Goal: Task Accomplishment & Management: Use online tool/utility

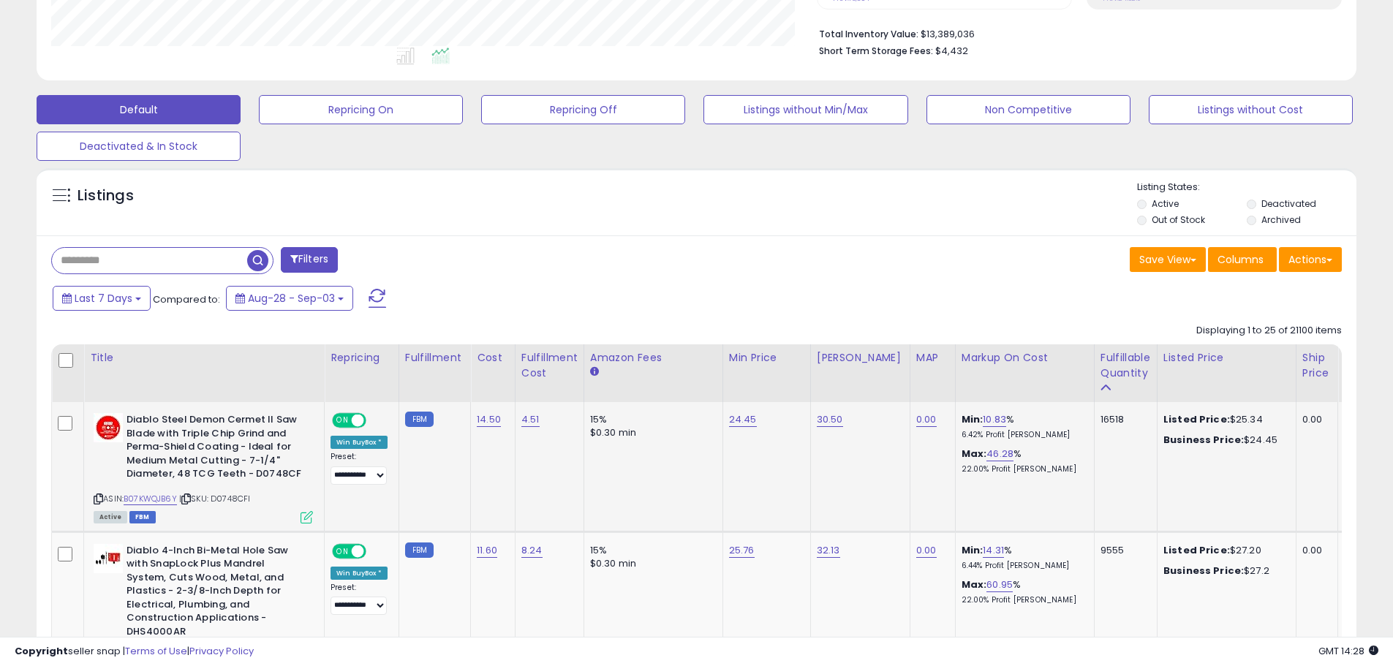
scroll to position [300, 766]
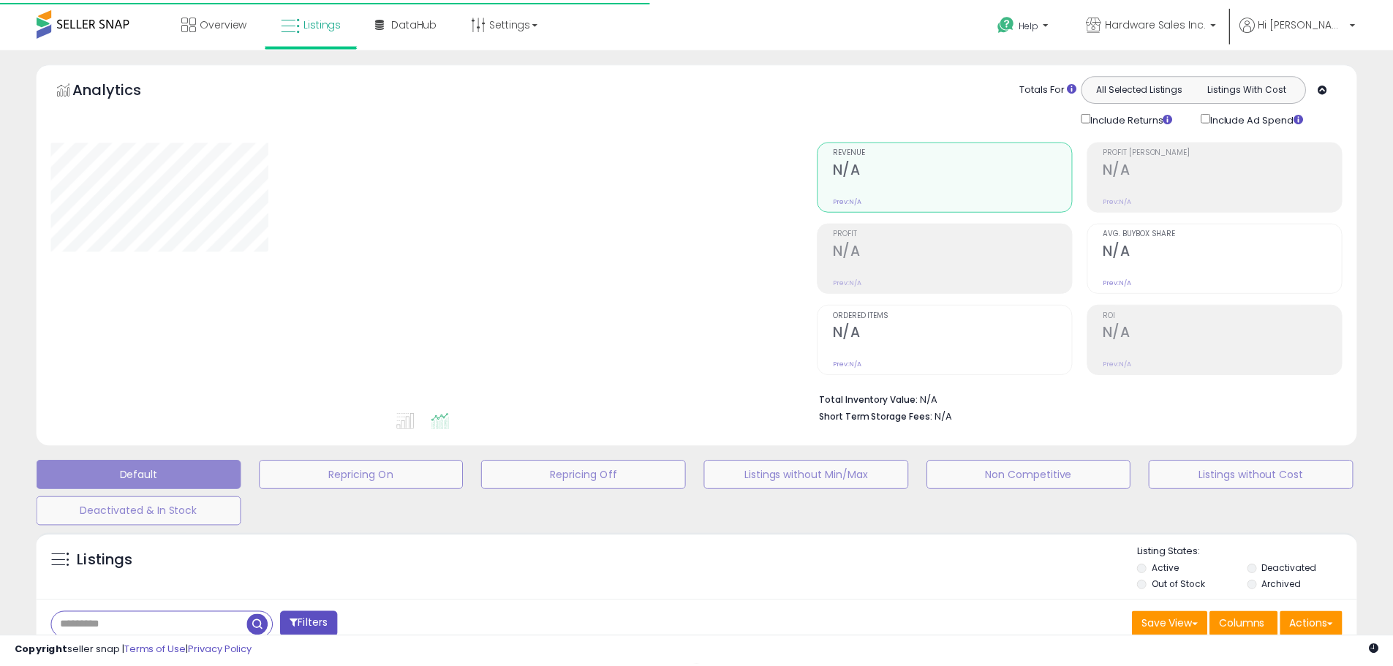
scroll to position [241, 0]
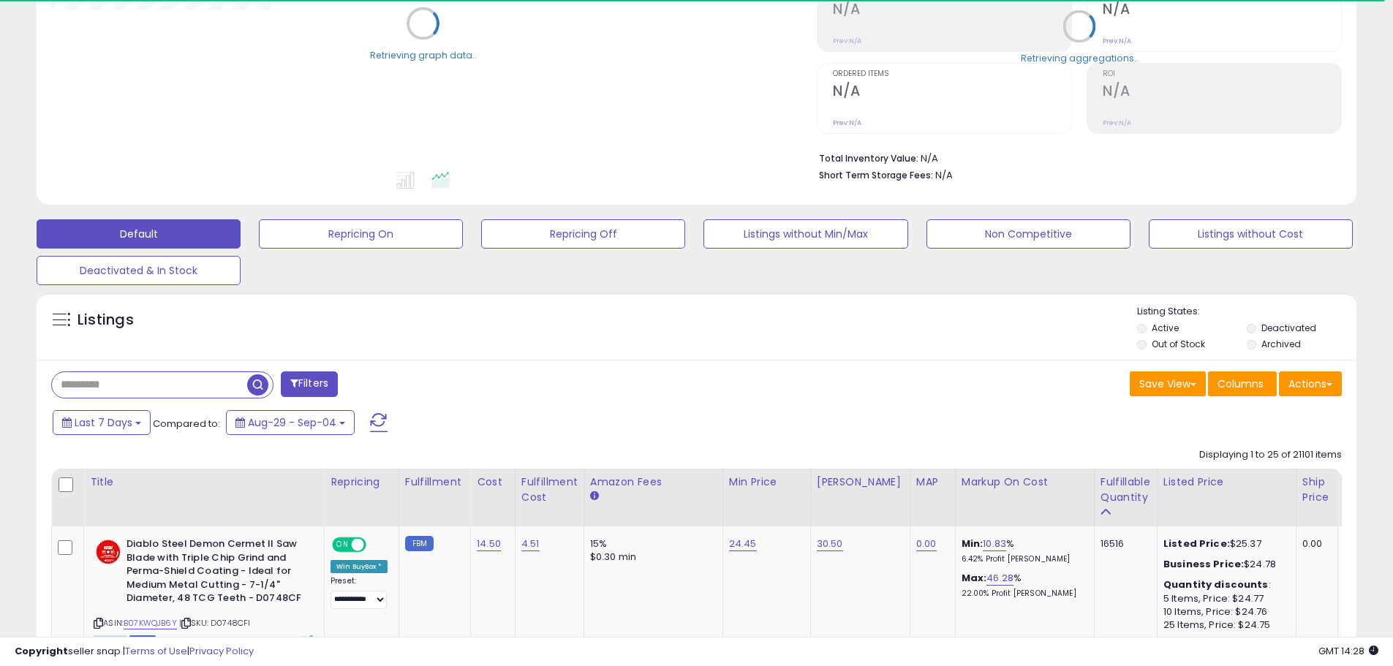
click at [91, 389] on input "text" at bounding box center [149, 385] width 195 height 26
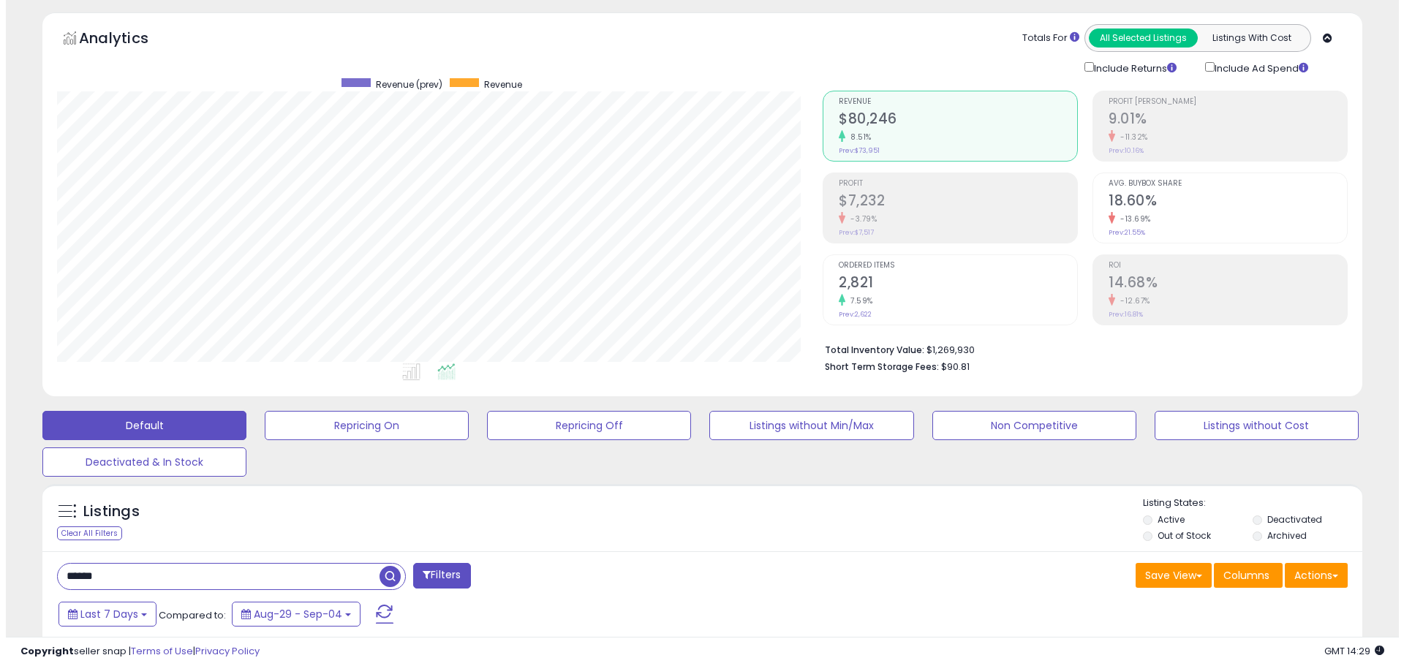
scroll to position [0, 0]
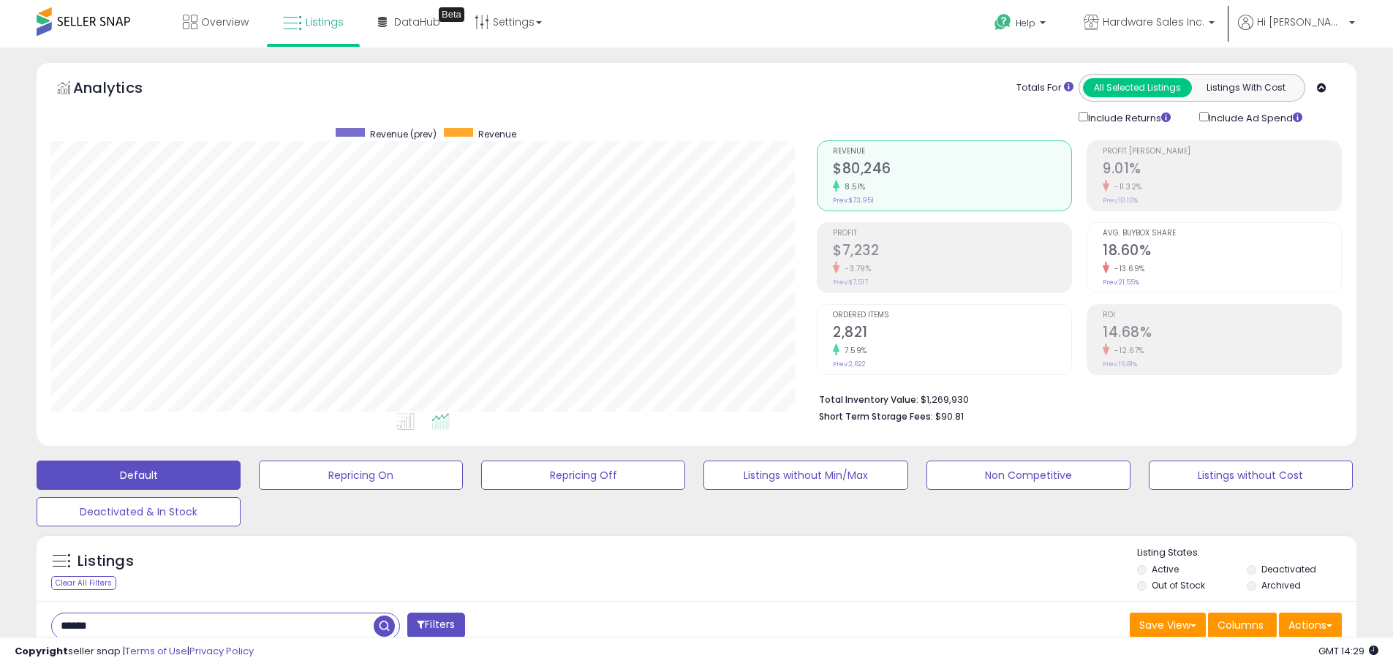
drag, startPoint x: 55, startPoint y: 617, endPoint x: 0, endPoint y: 599, distance: 57.6
type input "*"
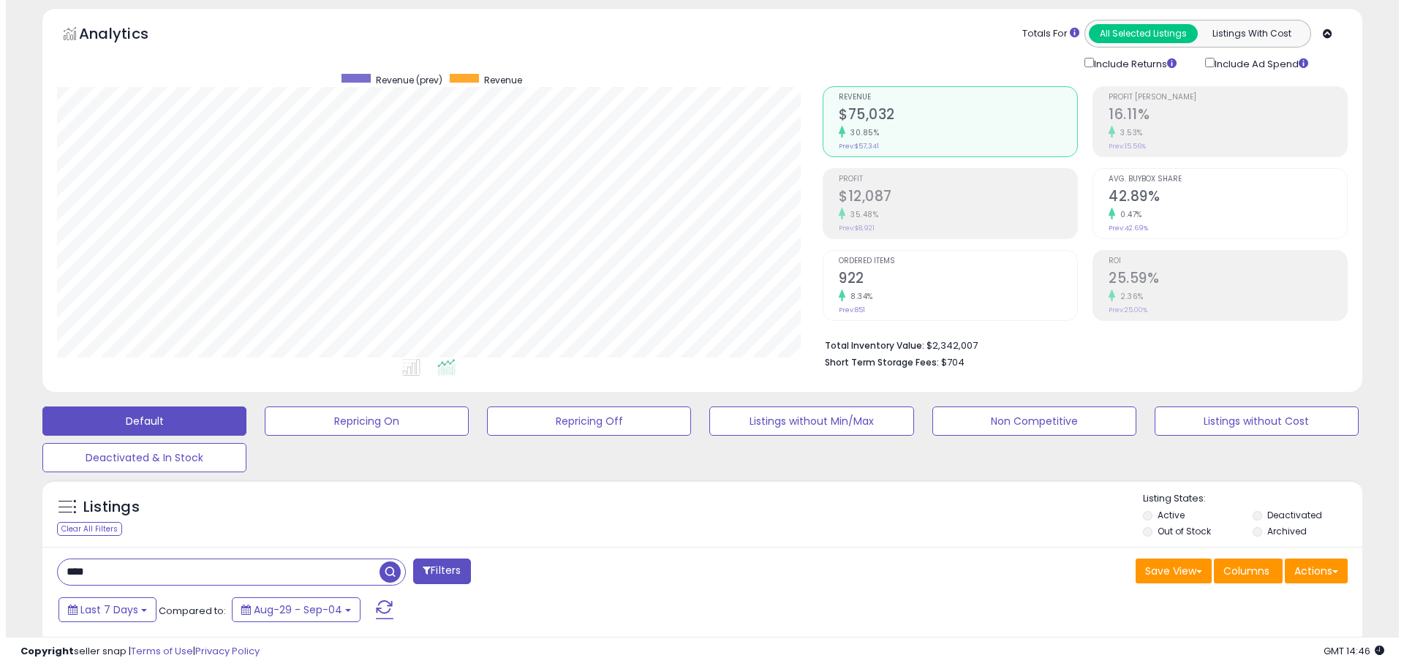
scroll to position [146, 0]
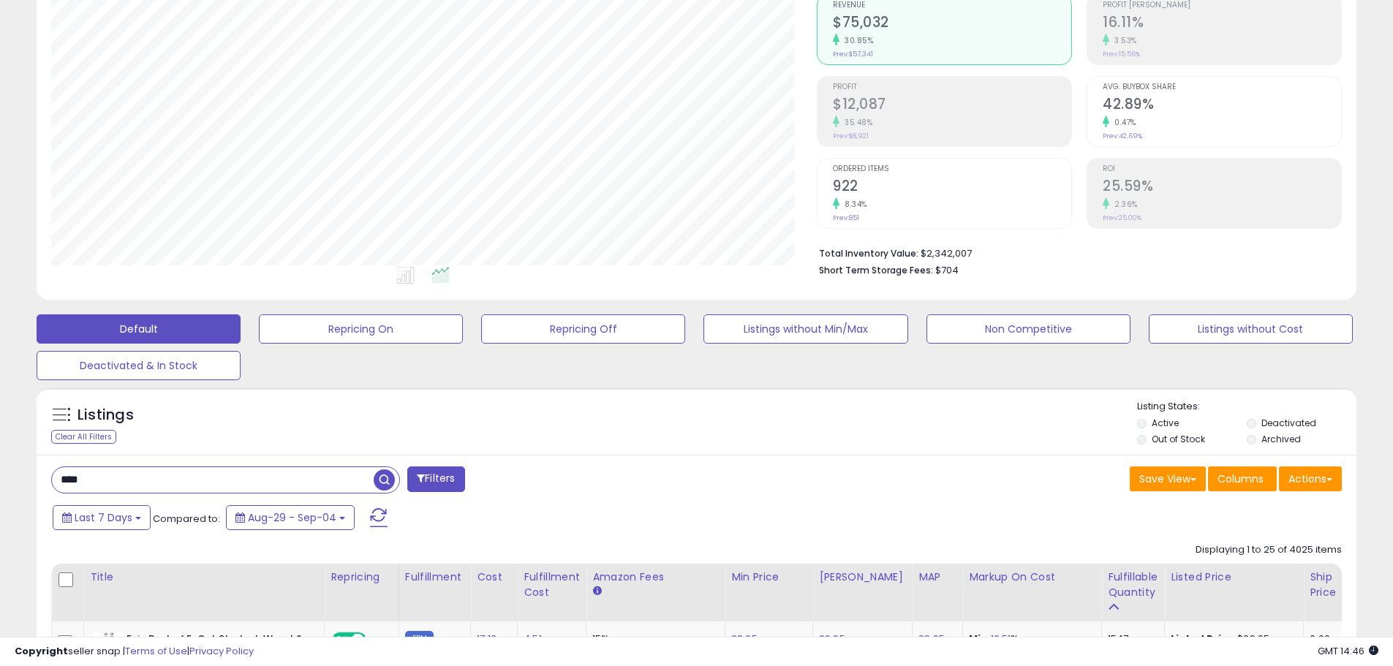
click at [170, 472] on input "****" at bounding box center [213, 480] width 322 height 26
type input "******"
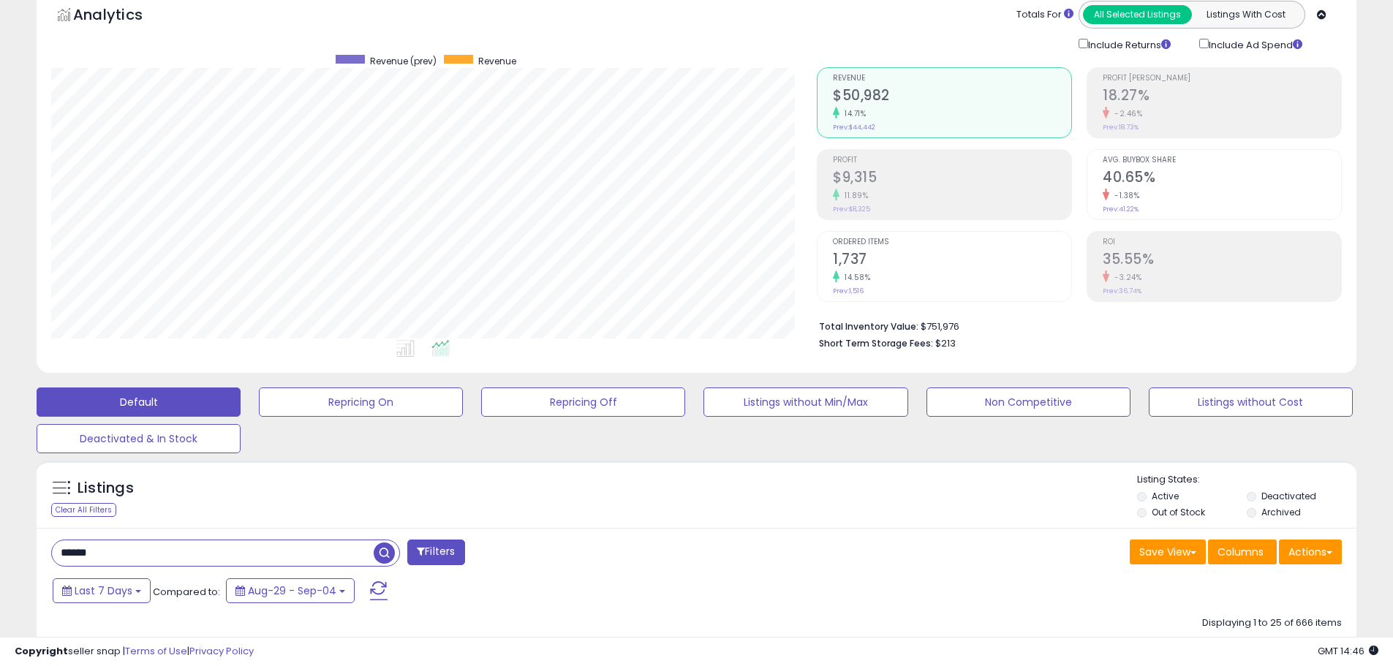
scroll to position [300, 766]
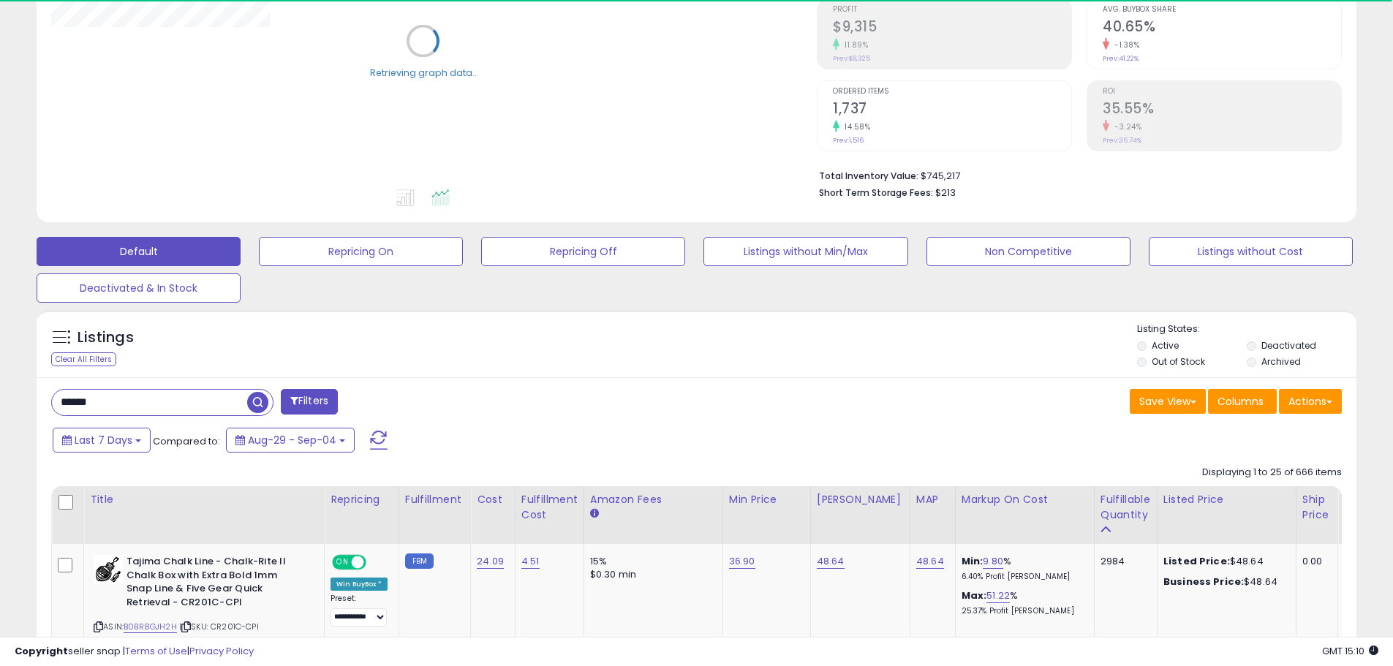
scroll to position [293, 0]
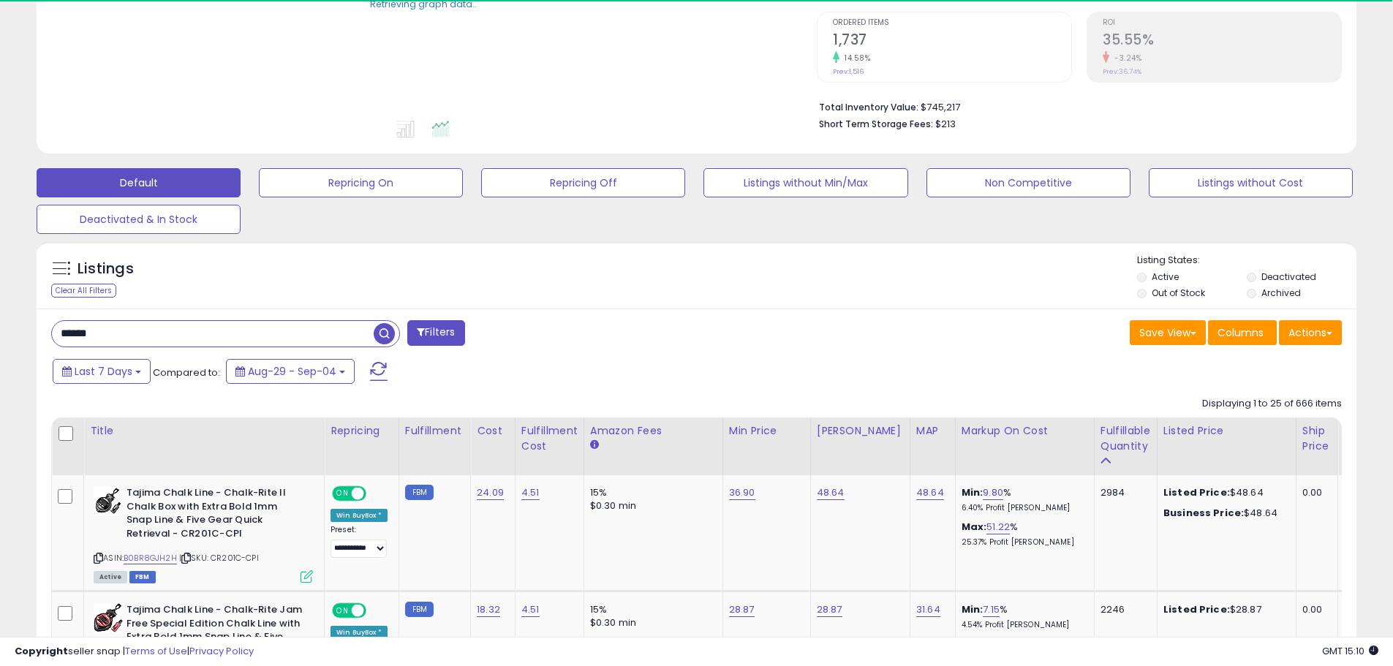
drag, startPoint x: 170, startPoint y: 329, endPoint x: -255, endPoint y: 287, distance: 427.0
click at [0, 287] on html "Unable to login Retrieving listings data.. has not yet accepted the Terms of Us…" at bounding box center [696, 40] width 1393 height 666
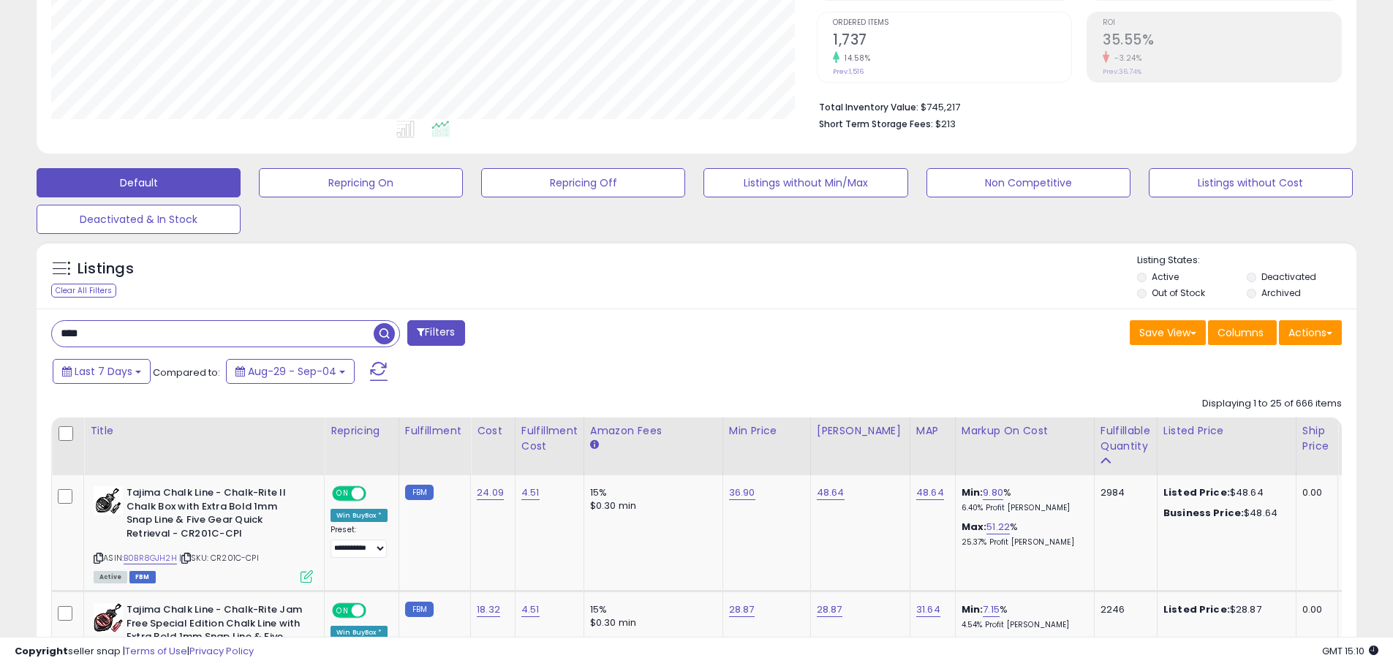
scroll to position [300, 766]
type input "********"
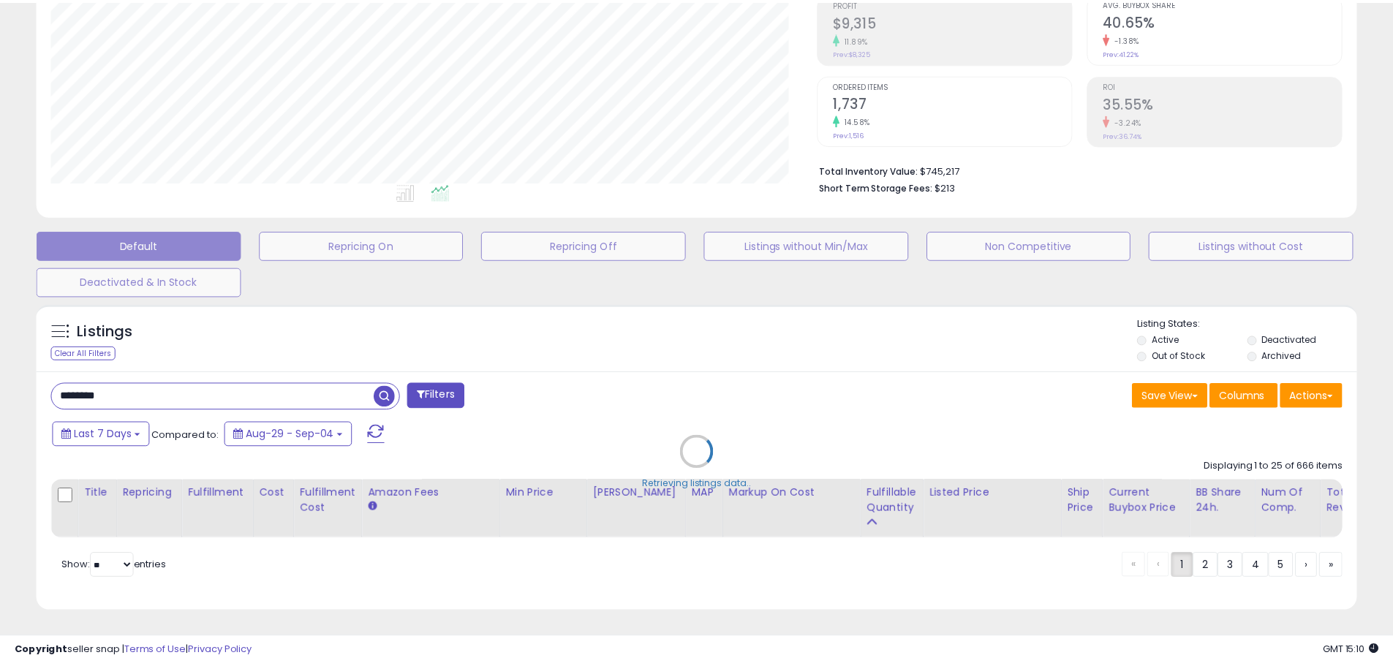
scroll to position [300, 772]
click at [108, 426] on div "Retrieving listings data.." at bounding box center [702, 463] width 1353 height 333
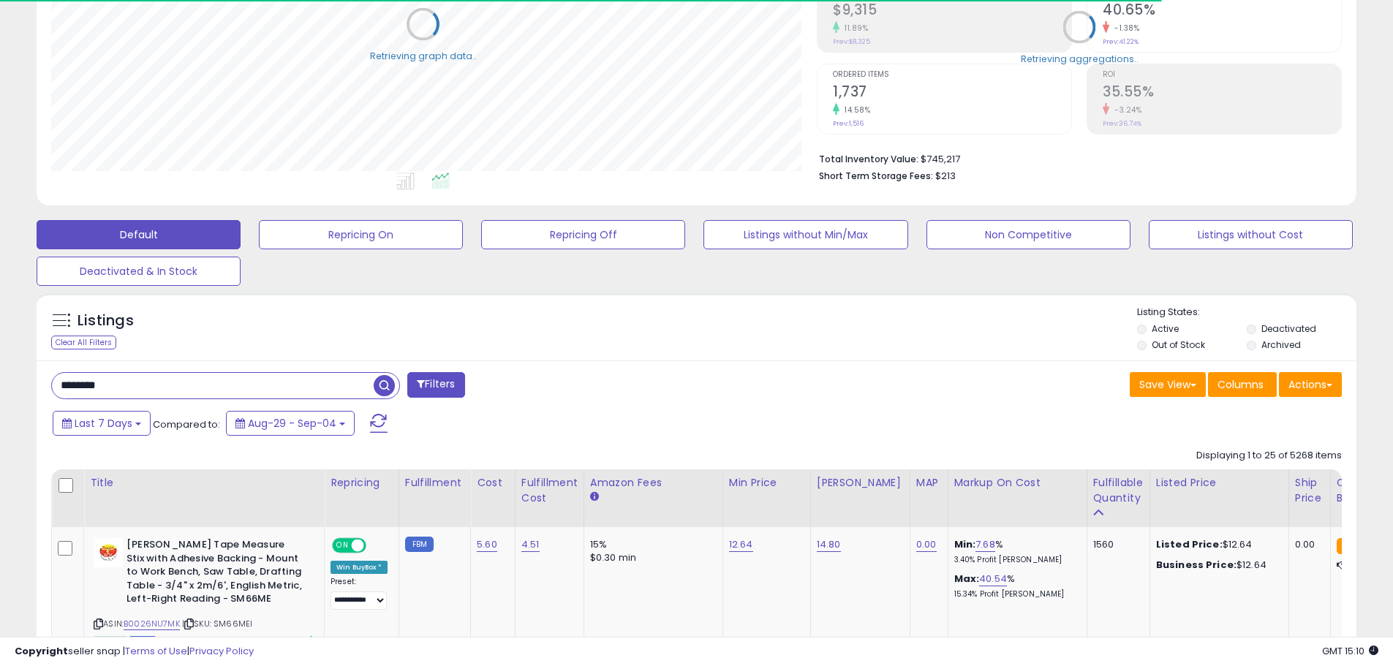
scroll to position [731091, 730625]
click at [108, 426] on span "Last 7 Days" at bounding box center [104, 423] width 58 height 15
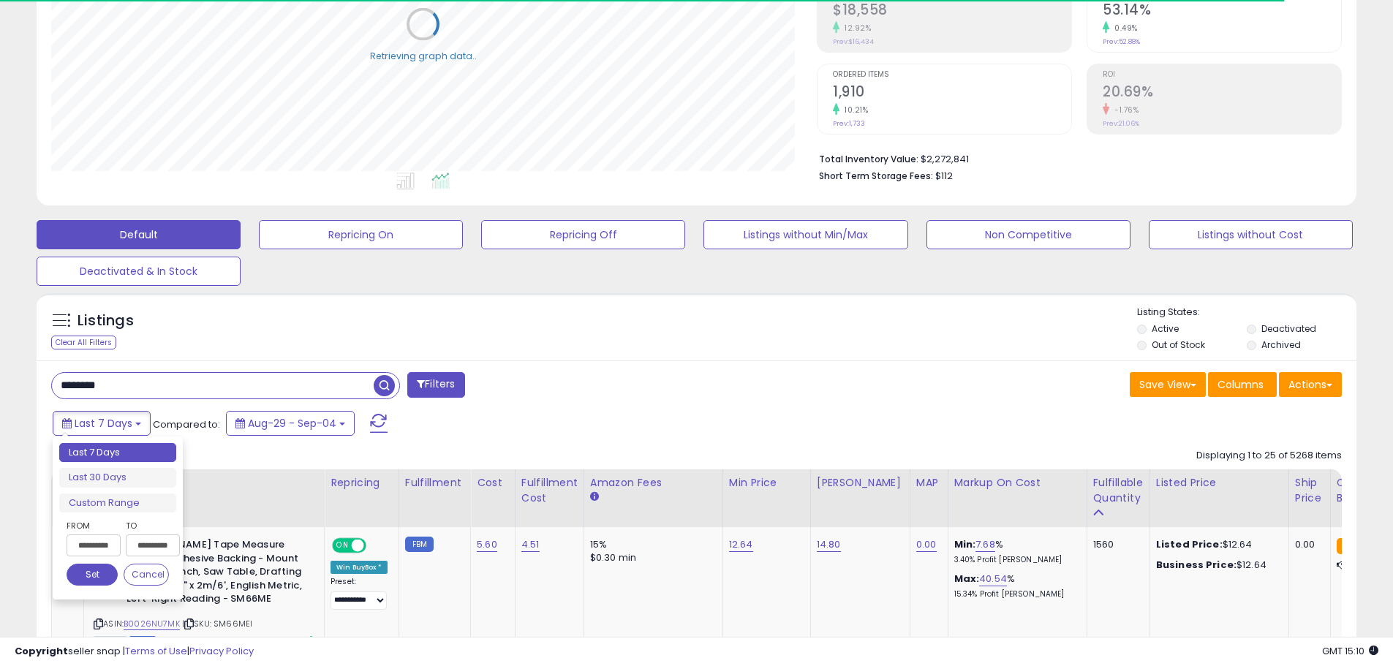
click at [110, 548] on input "**********" at bounding box center [94, 546] width 54 height 22
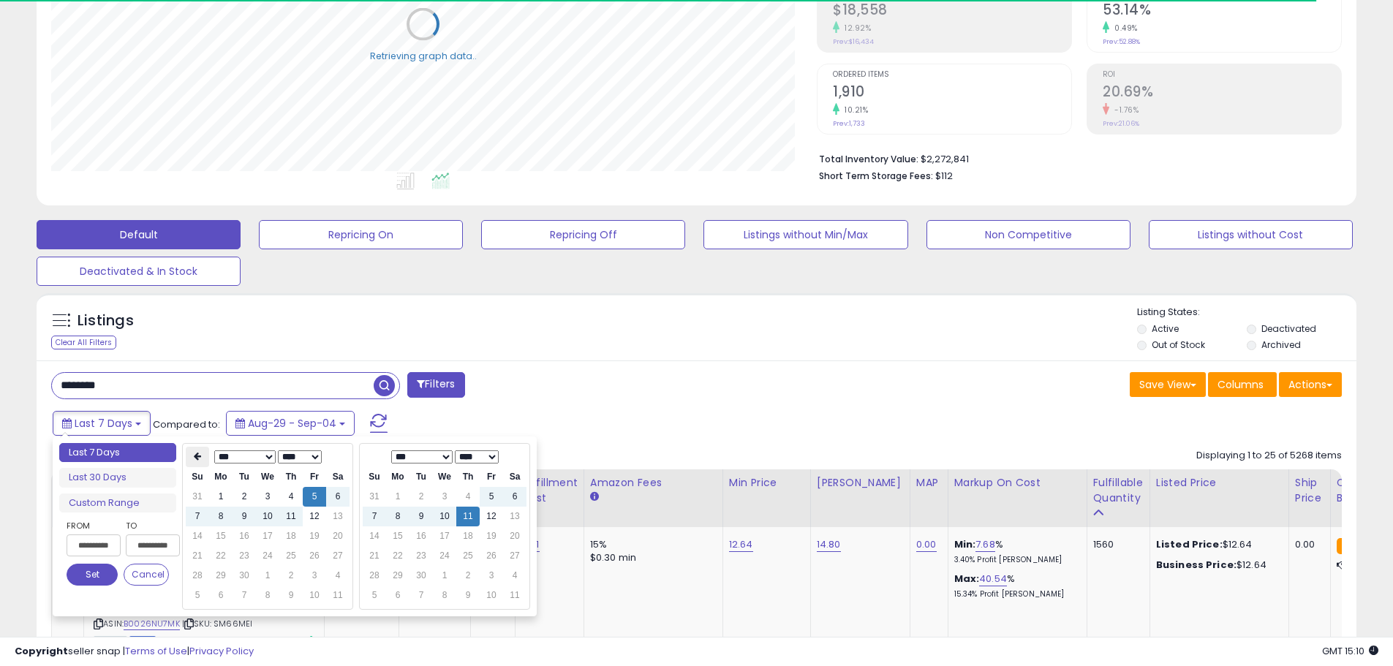
click at [200, 451] on th at bounding box center [197, 457] width 23 height 20
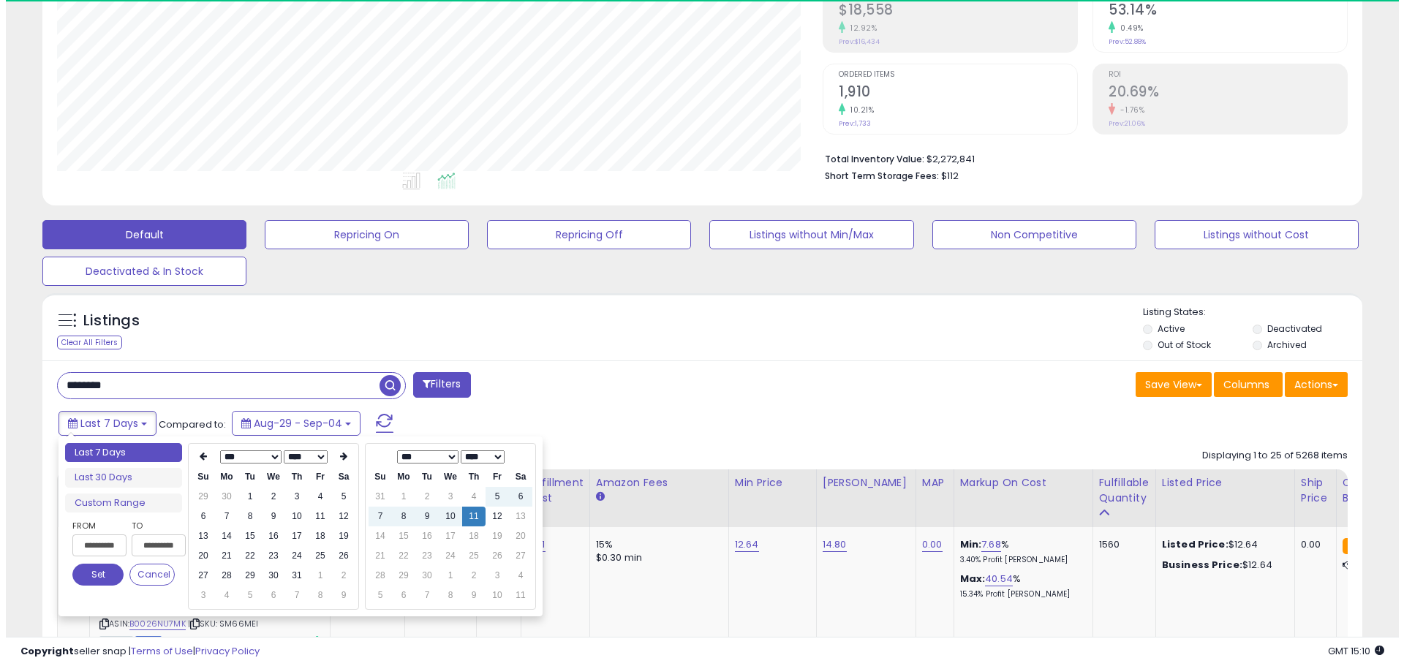
scroll to position [300, 766]
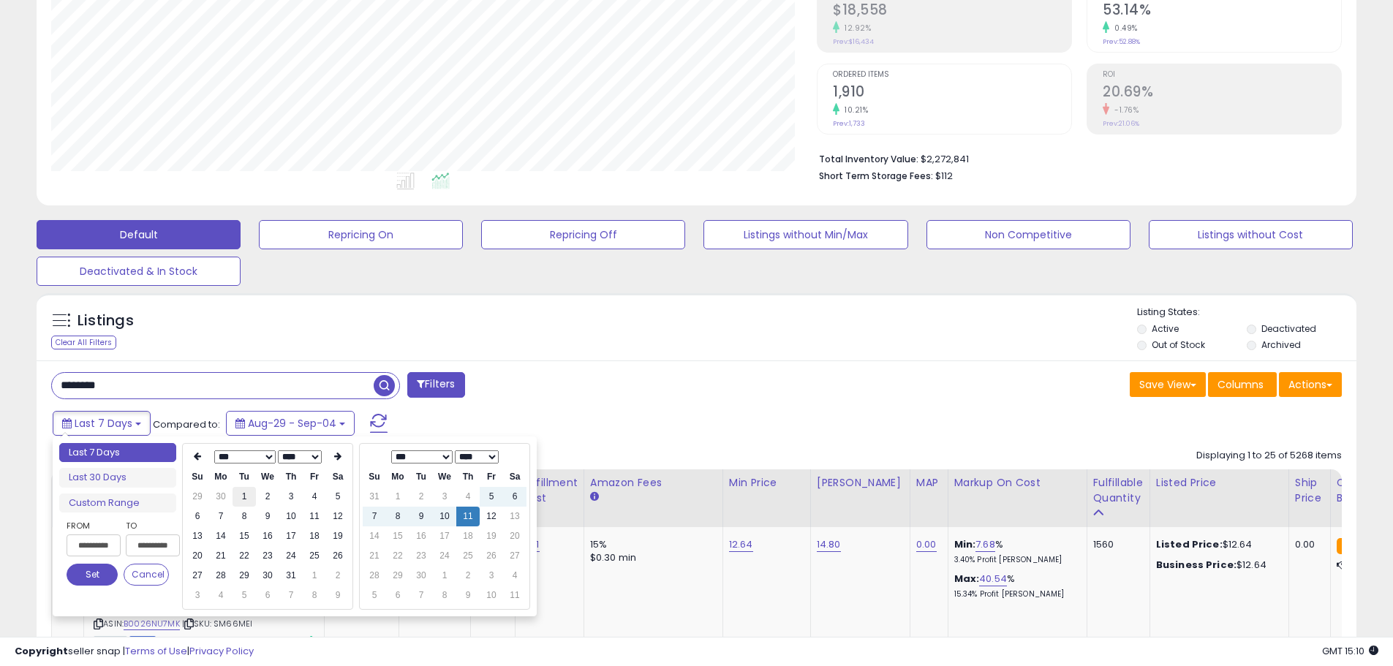
click at [246, 490] on td "1" at bounding box center [244, 497] width 23 height 20
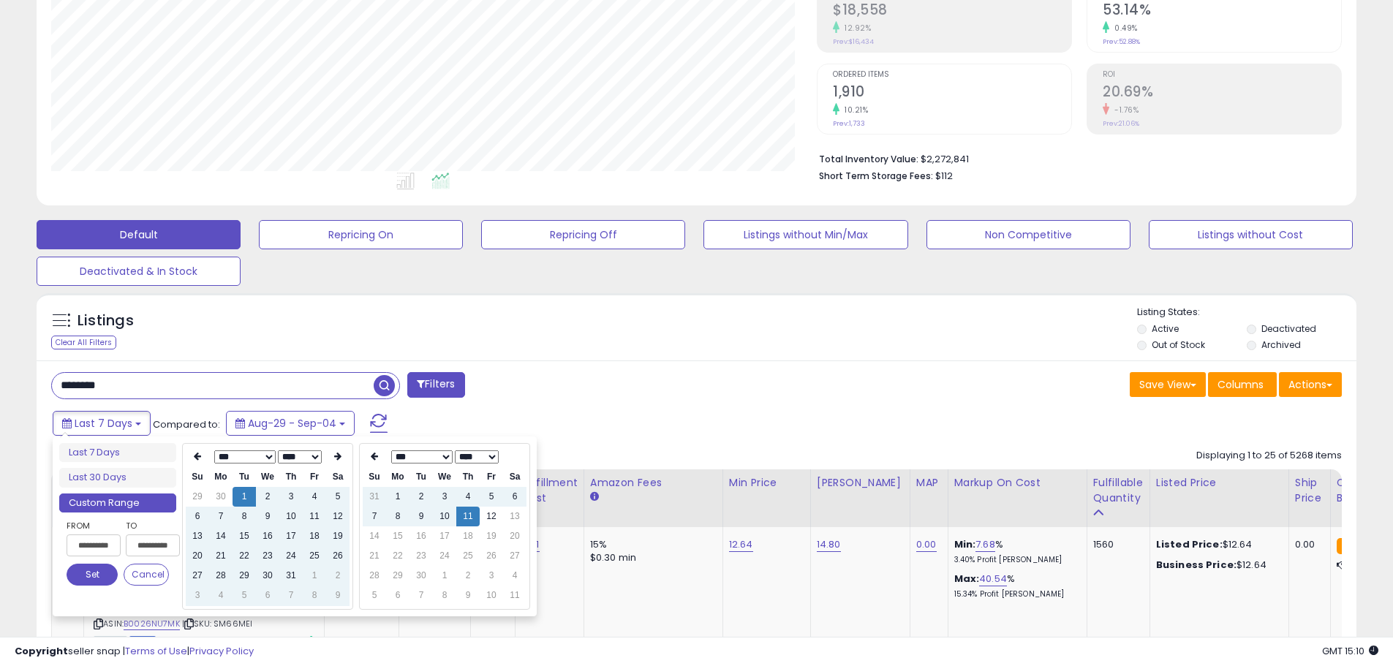
type input "**********"
click at [85, 579] on button "Set" at bounding box center [92, 575] width 51 height 22
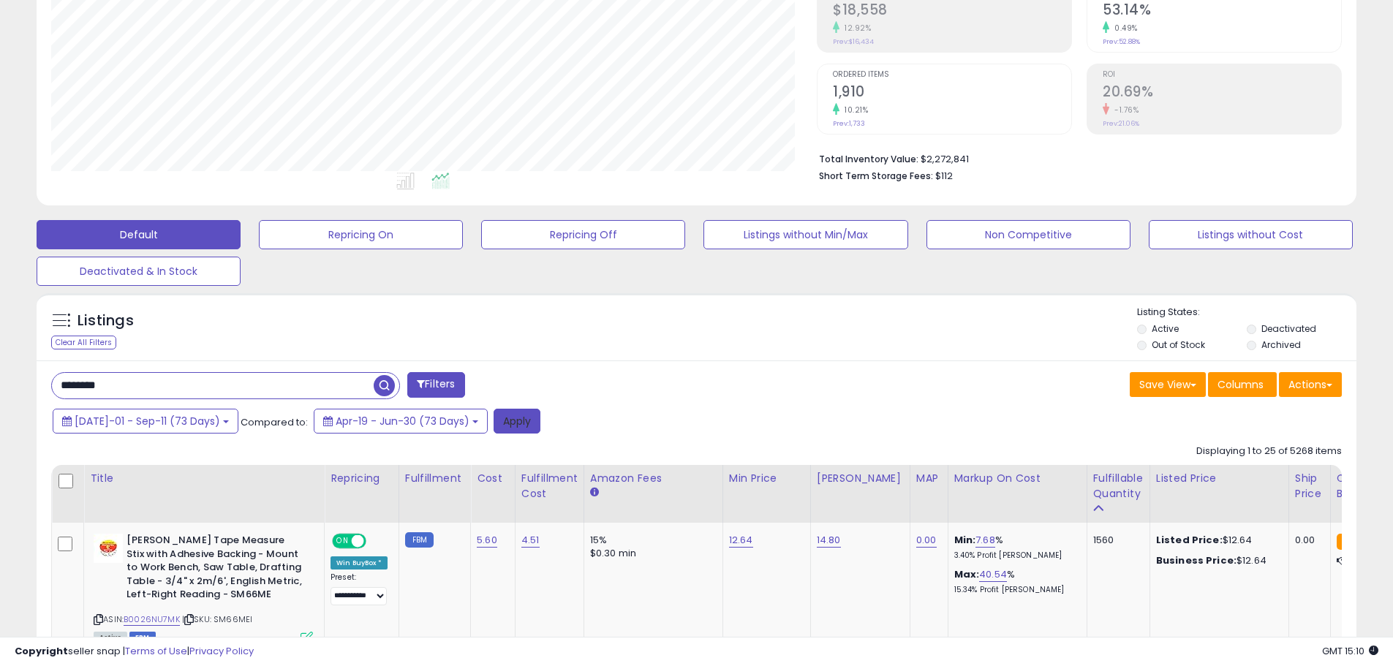
click at [494, 422] on button "Apply" at bounding box center [517, 421] width 47 height 25
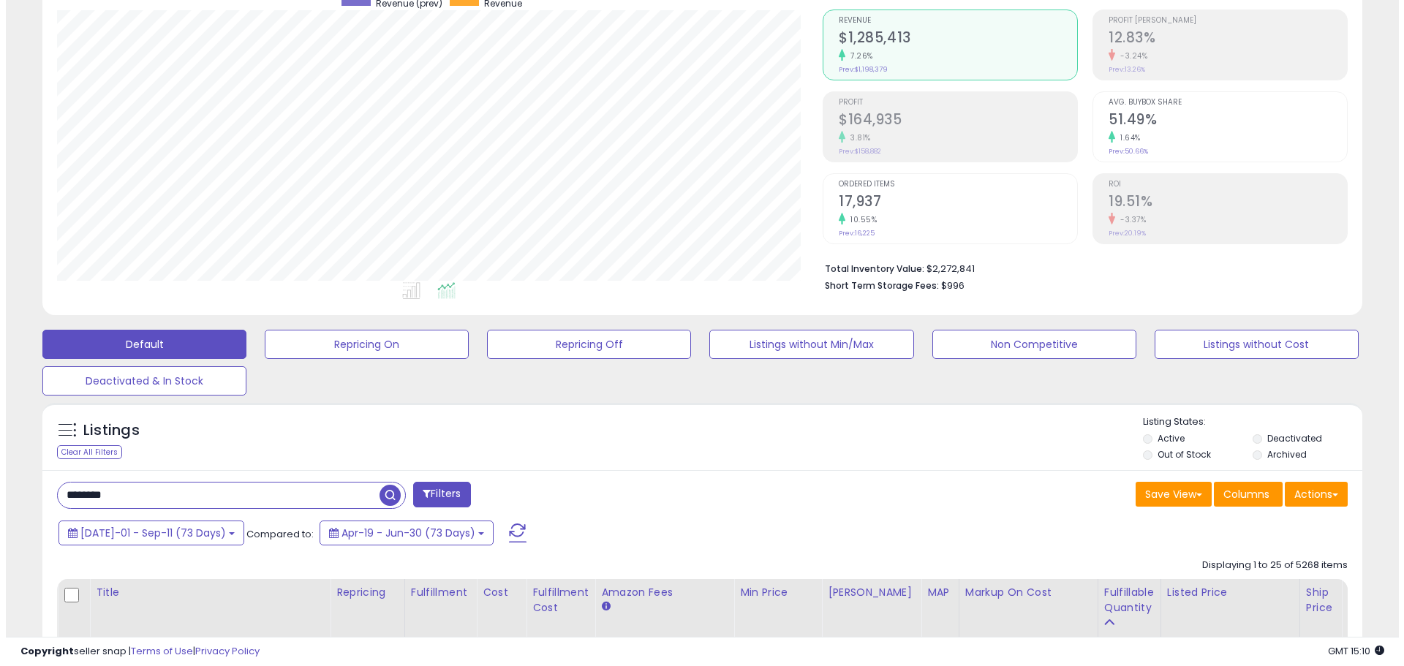
scroll to position [146, 0]
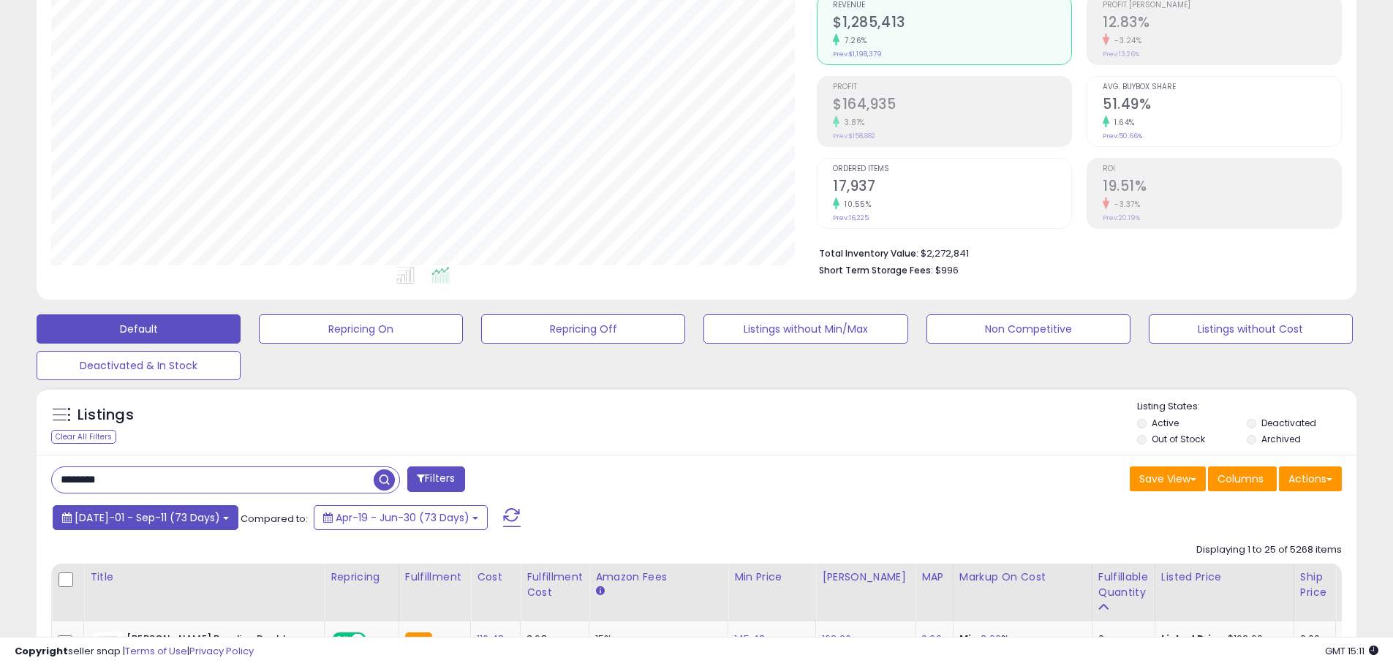
click at [131, 525] on button "Jul-01 - Sep-11 (73 Days)" at bounding box center [146, 517] width 186 height 25
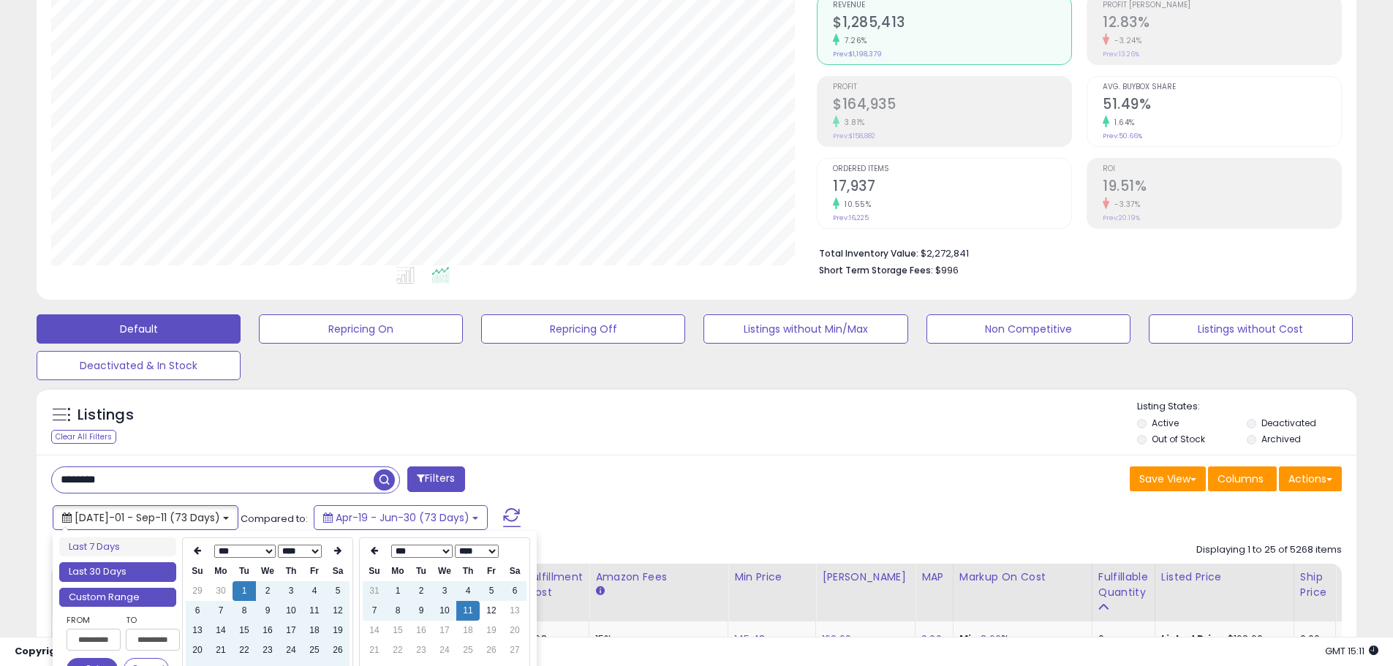
type input "**********"
click at [133, 577] on li "Last 30 Days" at bounding box center [117, 572] width 117 height 20
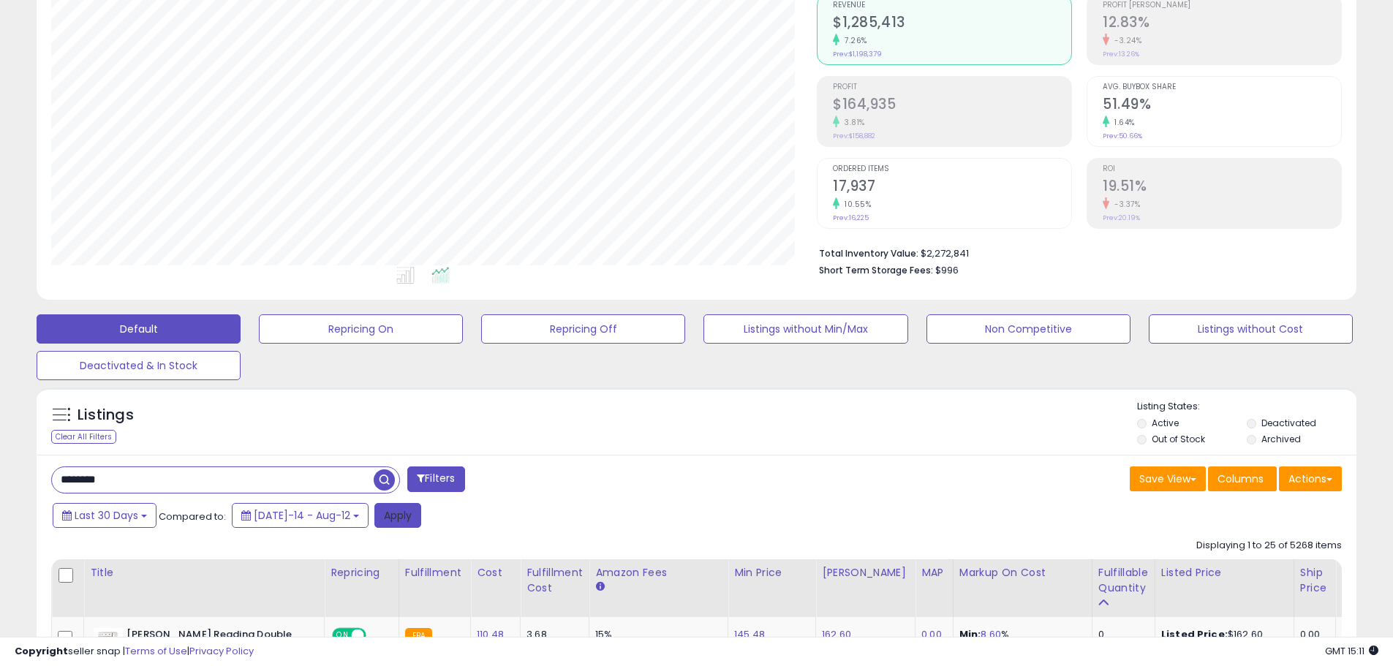
click at [388, 521] on button "Apply" at bounding box center [397, 515] width 47 height 25
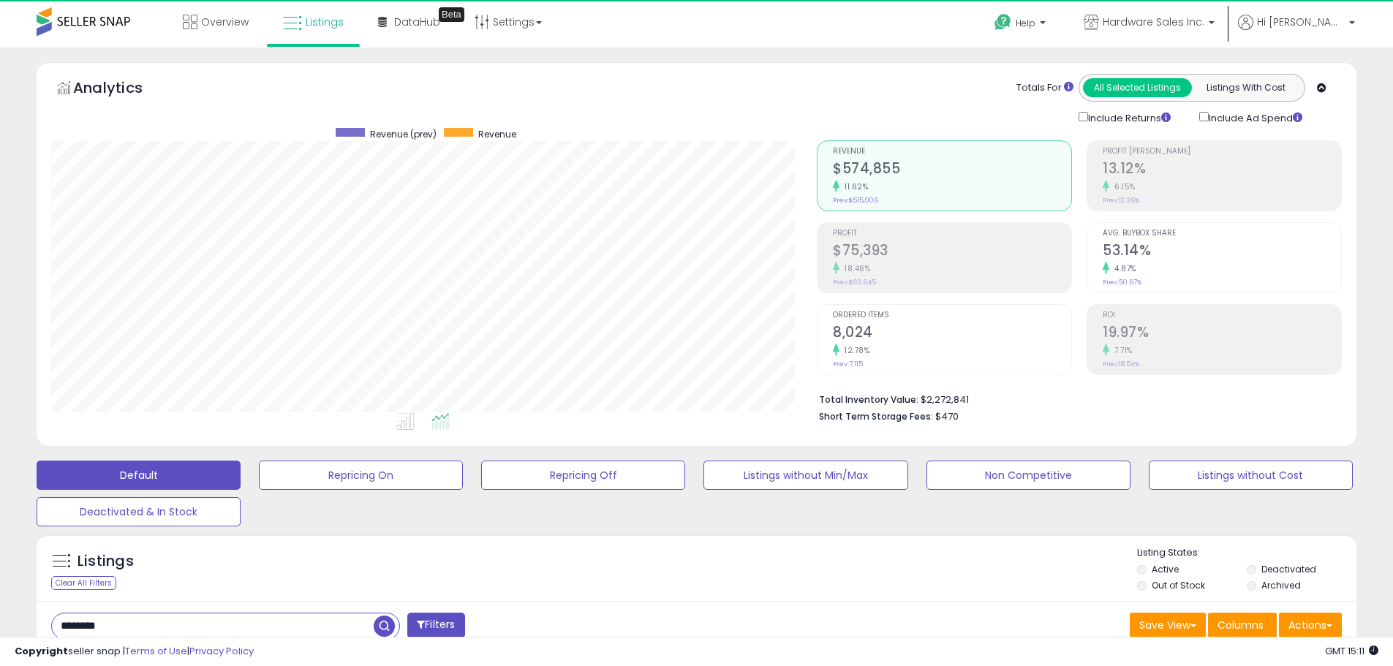
scroll to position [300, 766]
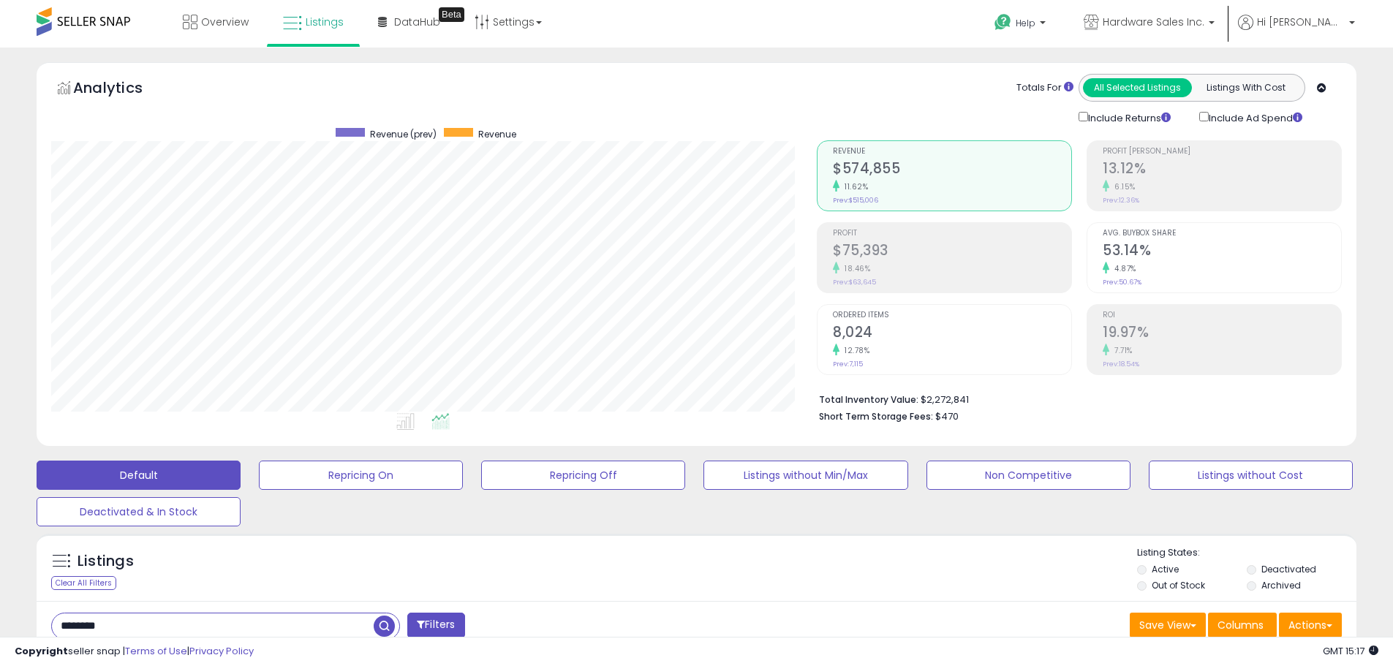
drag, startPoint x: 178, startPoint y: 630, endPoint x: -264, endPoint y: 593, distance: 443.3
click at [0, 593] on html "Unable to login Retrieving listings data.. has not yet accepted the Terms of Us…" at bounding box center [696, 333] width 1393 height 666
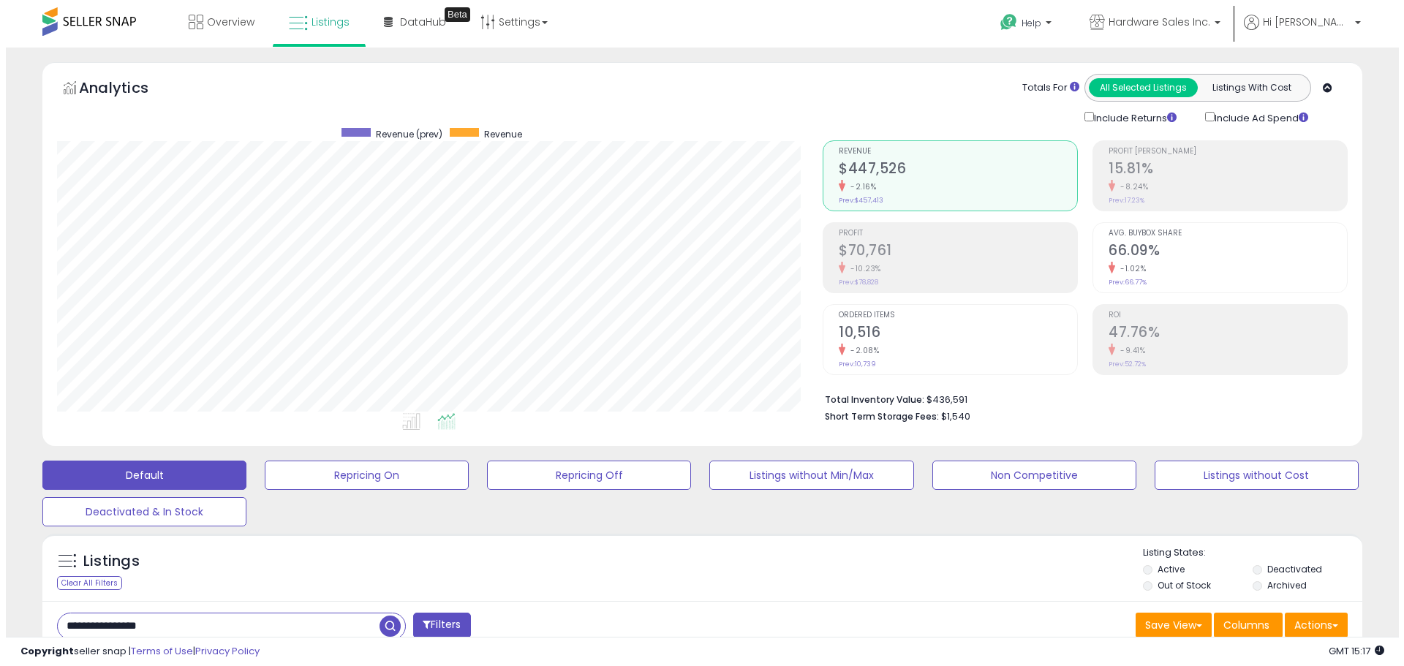
scroll to position [73, 0]
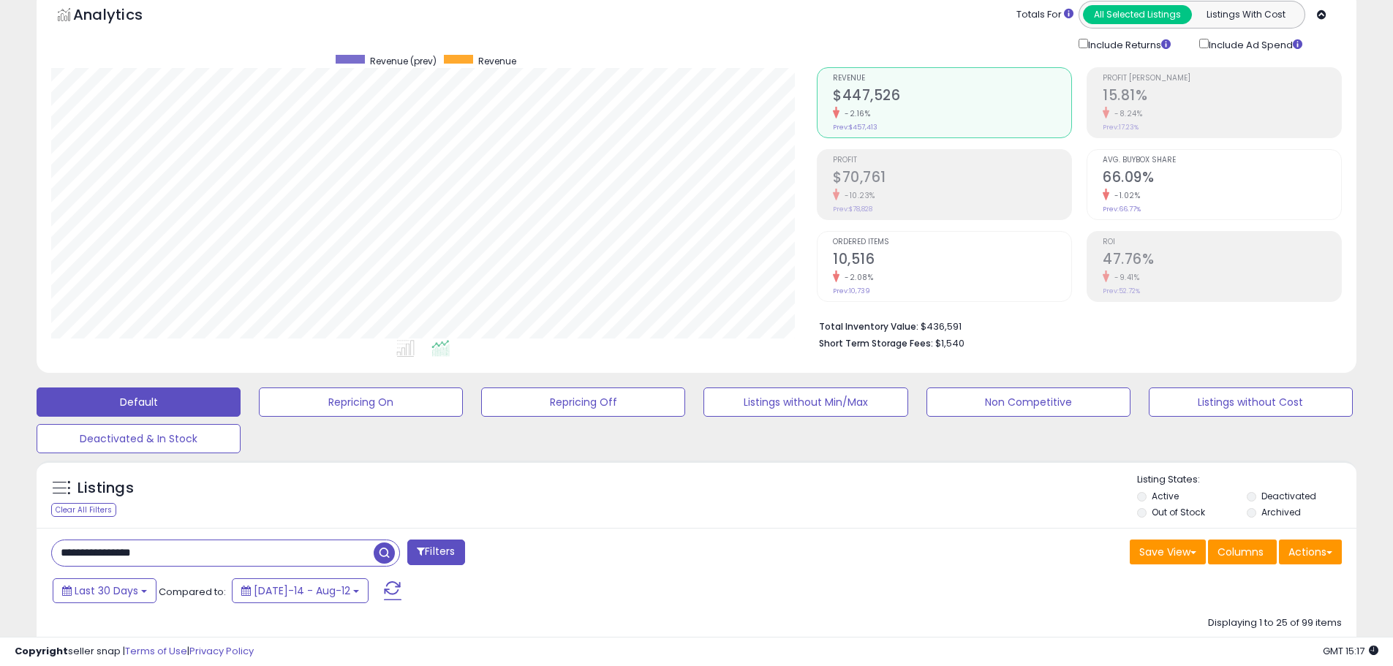
drag, startPoint x: 219, startPoint y: 556, endPoint x: -147, endPoint y: 535, distance: 367.0
click at [0, 535] on html "Unable to login Retrieving listings data.. has not yet accepted the Terms of Us…" at bounding box center [696, 260] width 1393 height 666
type input "********"
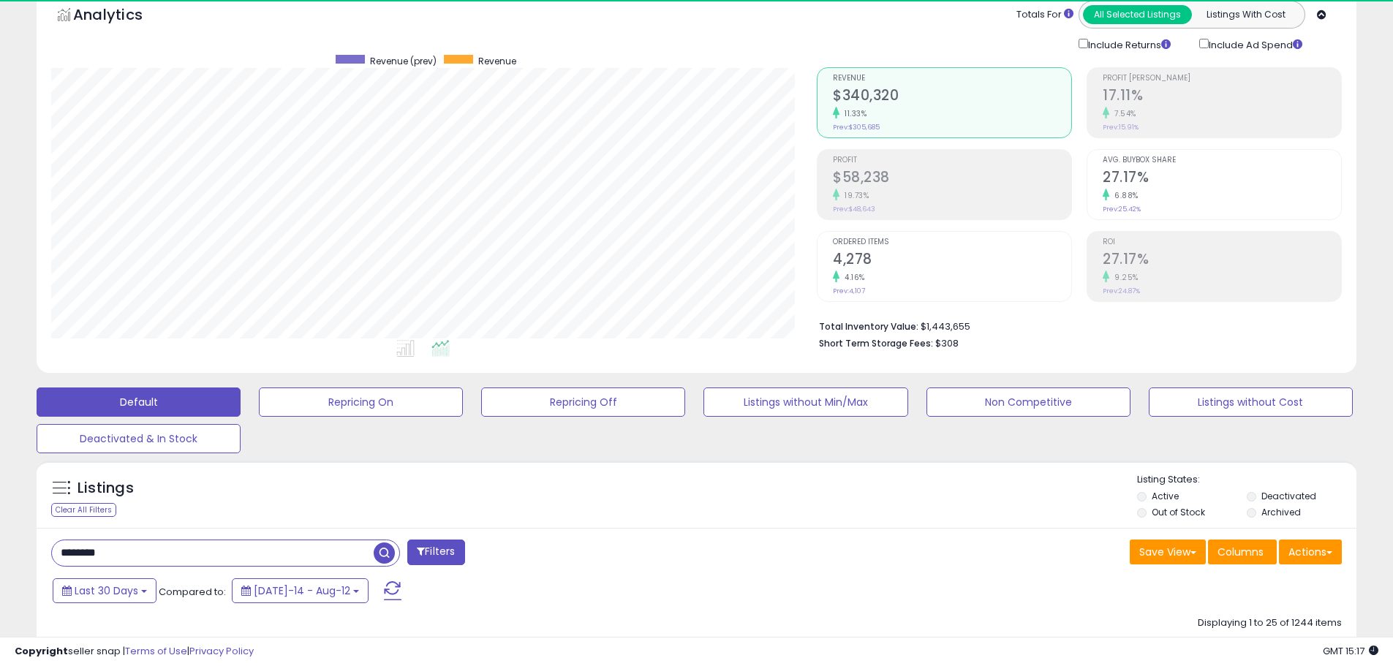
scroll to position [300, 766]
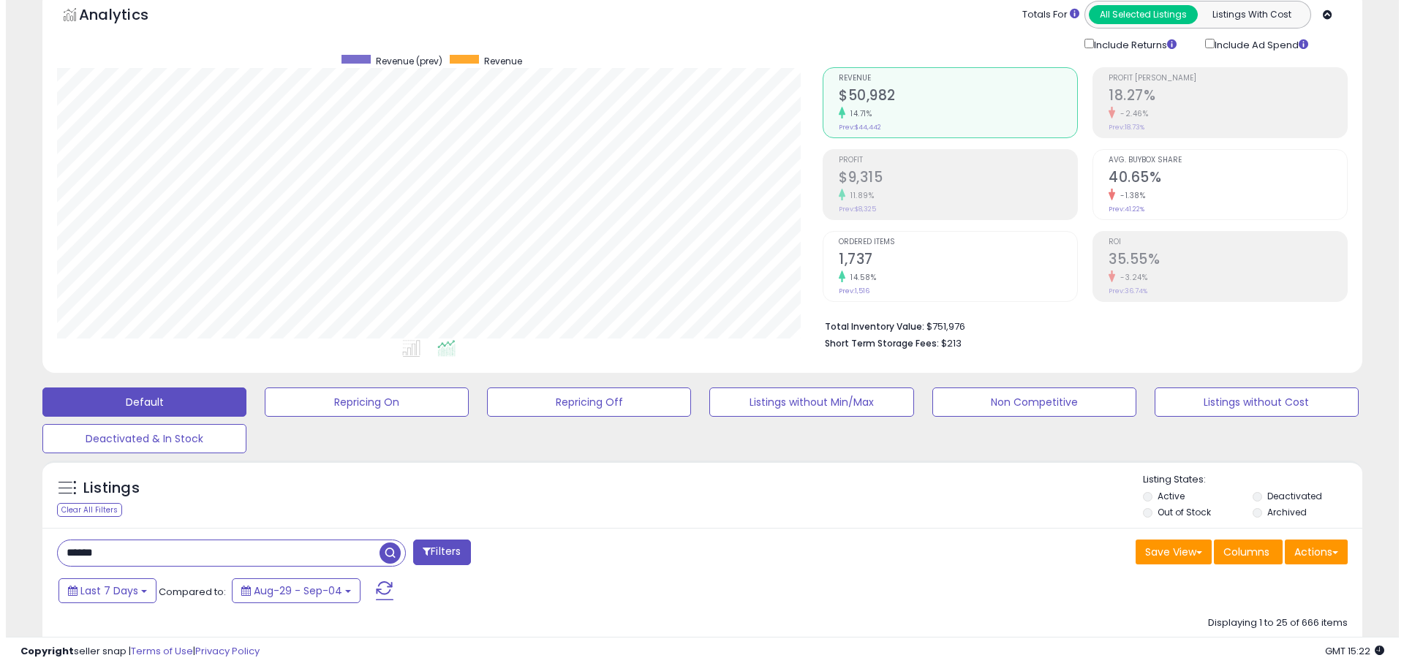
scroll to position [300, 766]
drag, startPoint x: 165, startPoint y: 555, endPoint x: 0, endPoint y: 476, distance: 182.5
type input "**********"
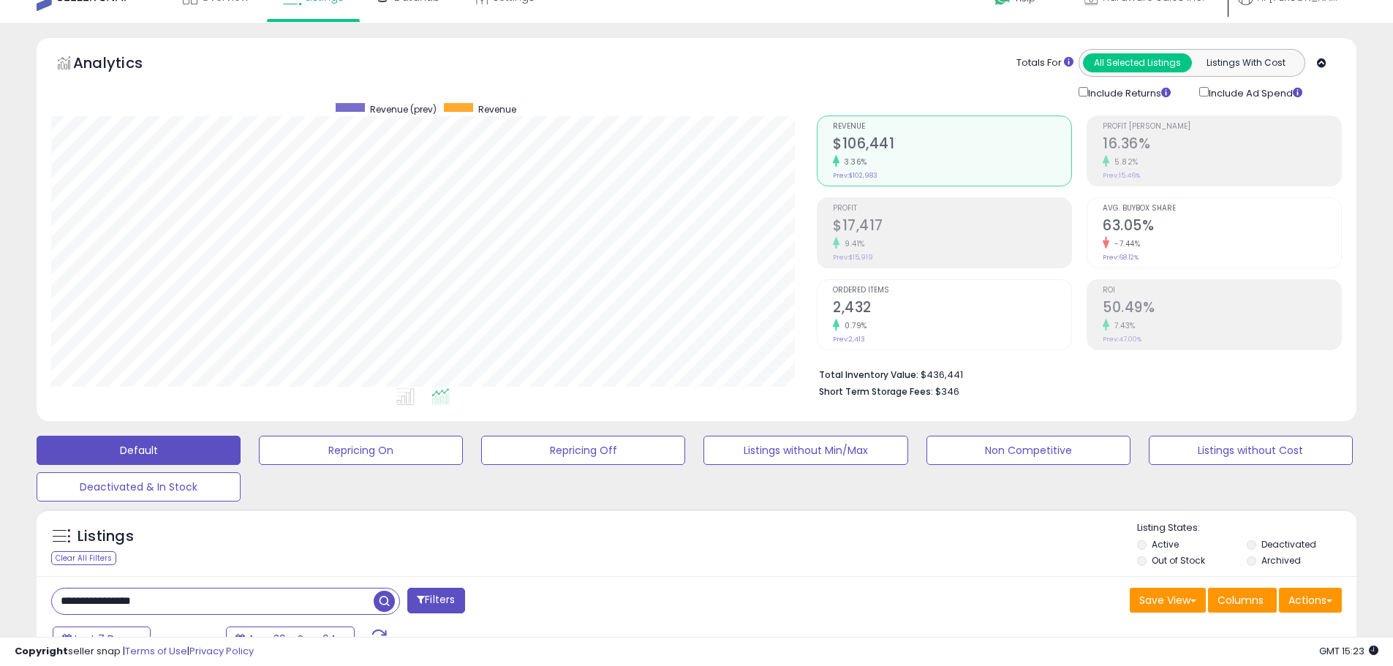
scroll to position [0, 0]
